Goal: Task Accomplishment & Management: Manage account settings

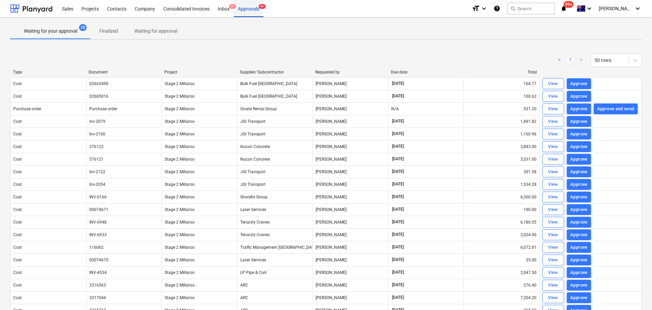
click at [245, 9] on div "Approvals 9+" at bounding box center [249, 8] width 30 height 17
click at [227, 6] on div "Inbox 9+" at bounding box center [224, 8] width 20 height 17
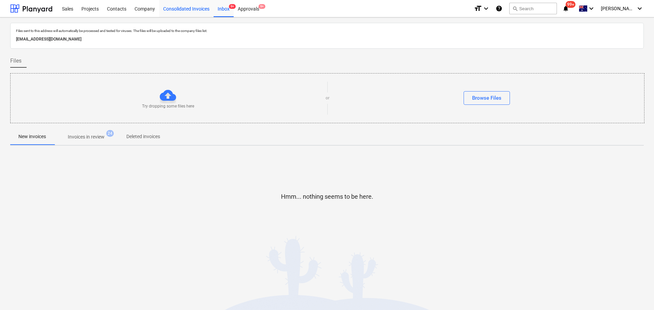
click at [166, 8] on div "Consolidated Invoices" at bounding box center [186, 8] width 55 height 17
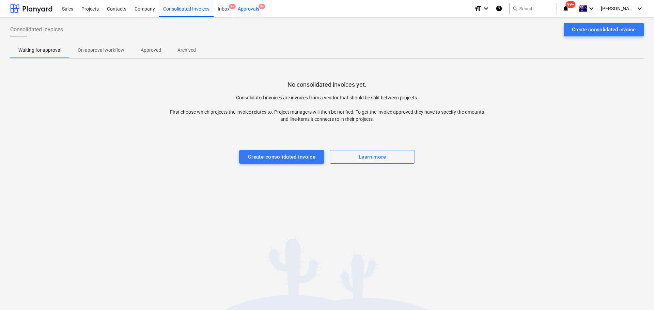
click at [248, 8] on div "Approvals 9+" at bounding box center [249, 8] width 30 height 17
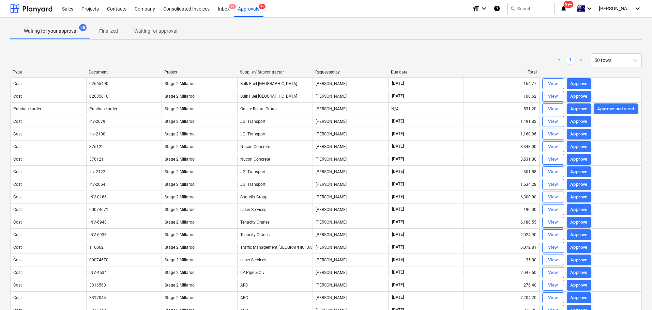
click at [580, 60] on link ">" at bounding box center [581, 60] width 8 height 8
click at [581, 60] on link ">" at bounding box center [581, 60] width 8 height 8
click at [638, 61] on div at bounding box center [635, 60] width 12 height 12
click at [606, 131] on div "100 rows" at bounding box center [615, 131] width 51 height 11
click at [534, 52] on div "< 1 > 100 rows" at bounding box center [325, 60] width 631 height 19
